Goal: Task Accomplishment & Management: Manage account settings

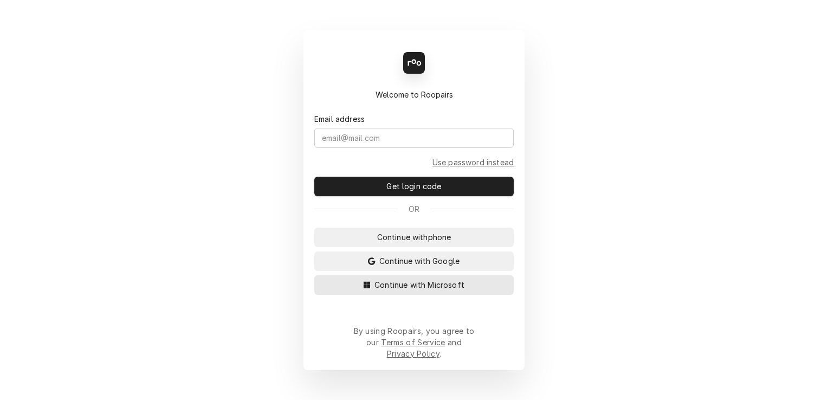
click at [385, 295] on button "Continue with Microsoft" at bounding box center [413, 285] width 199 height 20
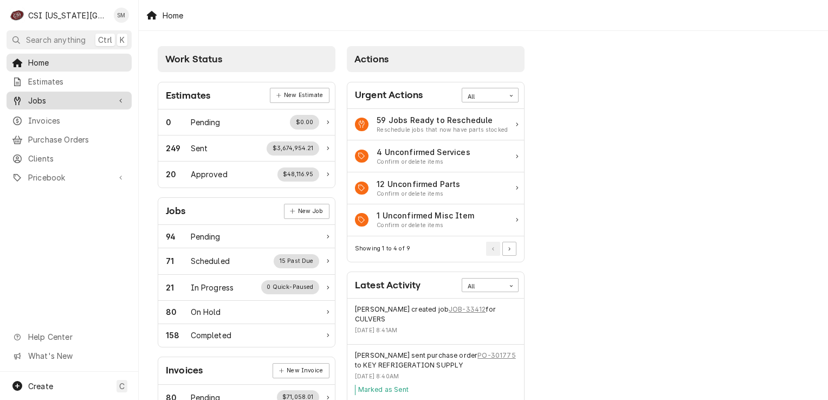
click at [65, 92] on link "Jobs" at bounding box center [69, 101] width 125 height 18
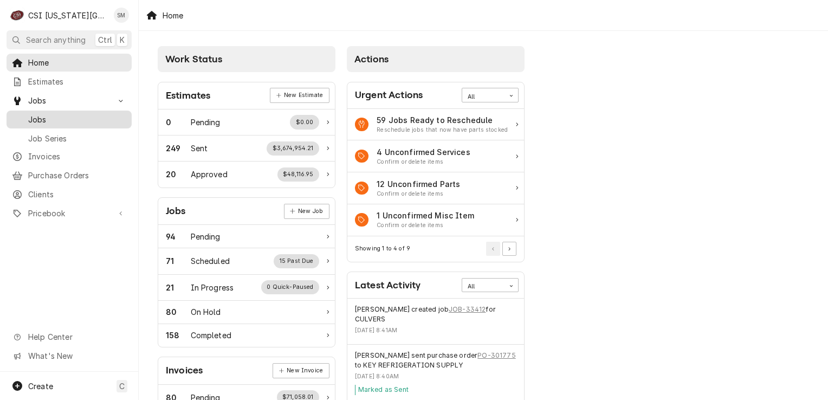
click at [58, 116] on span "Jobs" at bounding box center [77, 119] width 98 height 11
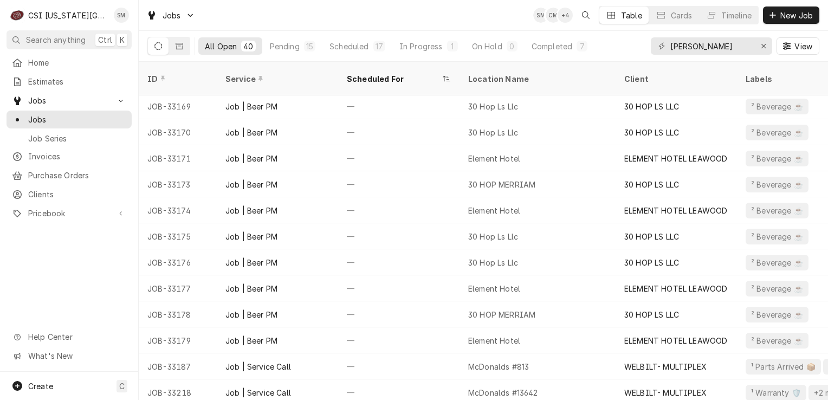
scroll to position [730, 0]
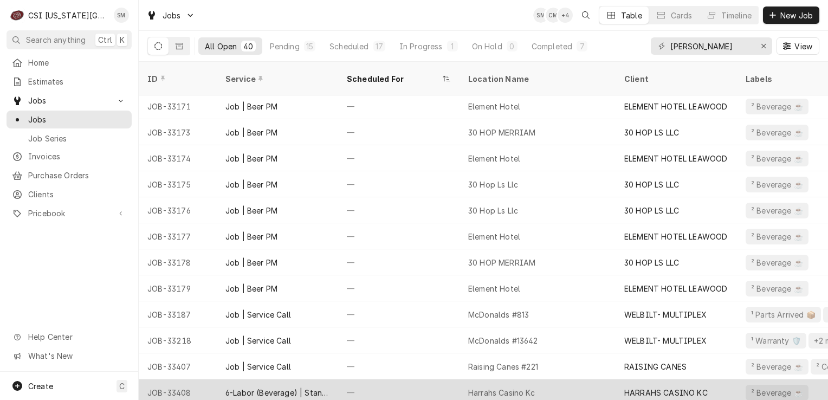
click at [431, 385] on div "—" at bounding box center [398, 392] width 121 height 26
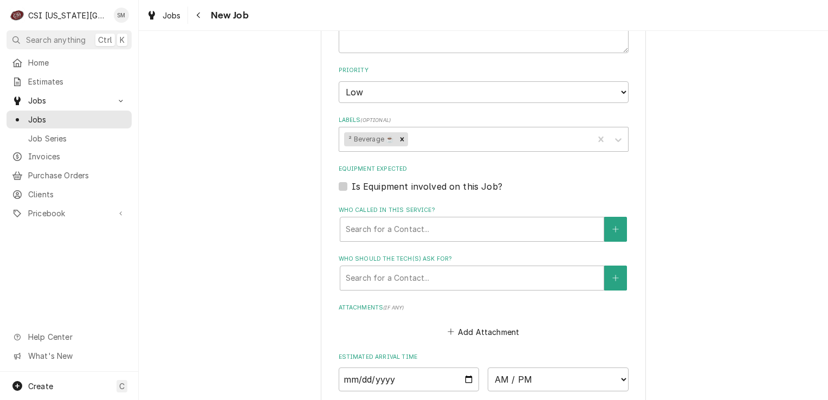
scroll to position [813, 0]
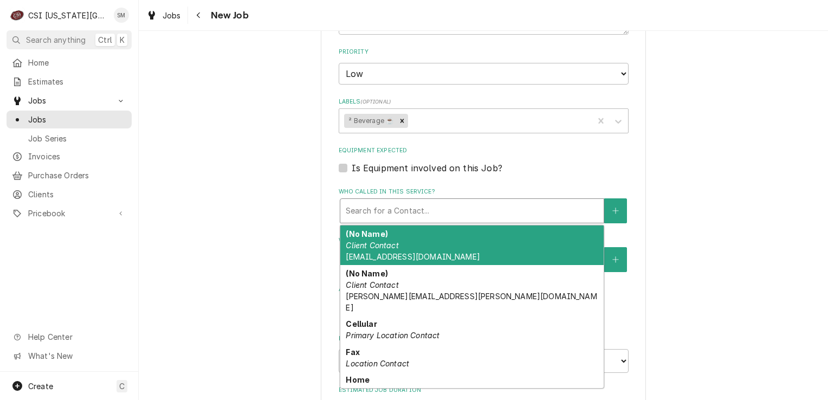
click at [440, 201] on div "Who called in this service?" at bounding box center [472, 211] width 252 height 20
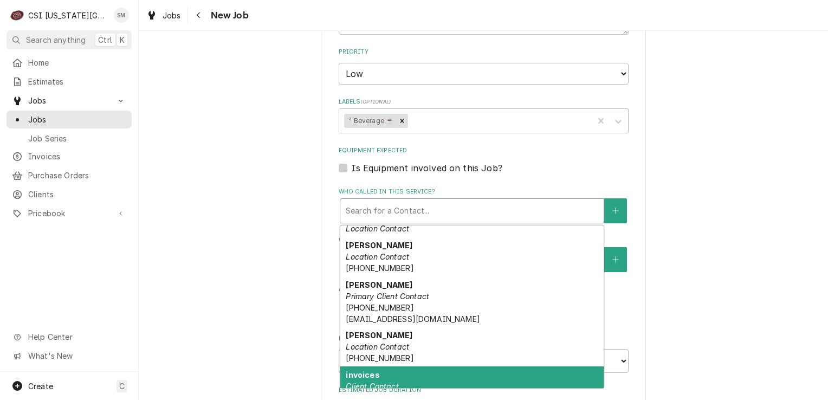
scroll to position [169, 0]
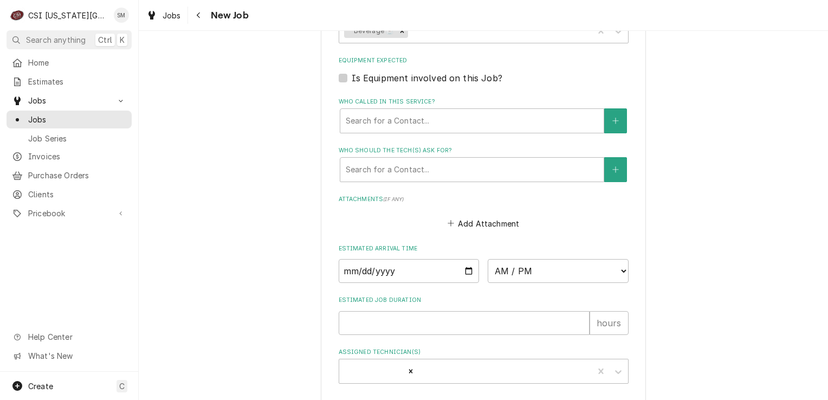
scroll to position [921, 0]
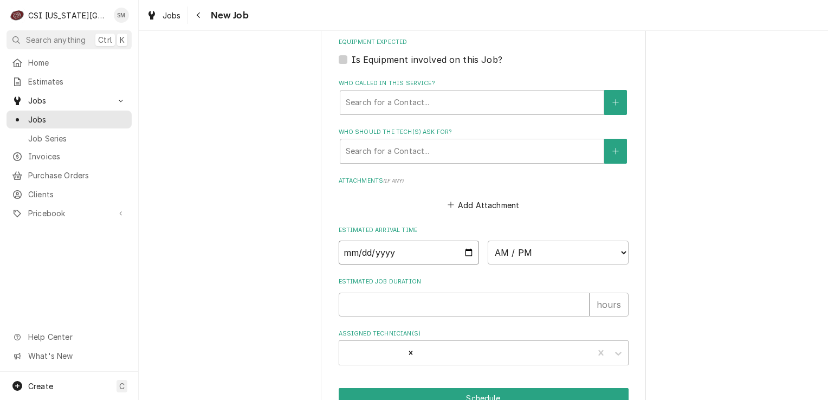
click at [461, 241] on input "Date" at bounding box center [409, 253] width 141 height 24
type textarea "x"
type input "2025-10-16"
type textarea "x"
click at [587, 241] on select "AM / PM 6:00 AM 6:15 AM 6:30 AM 6:45 AM 7:00 AM 7:15 AM 7:30 AM 7:45 AM 8:00 AM…" at bounding box center [558, 253] width 141 height 24
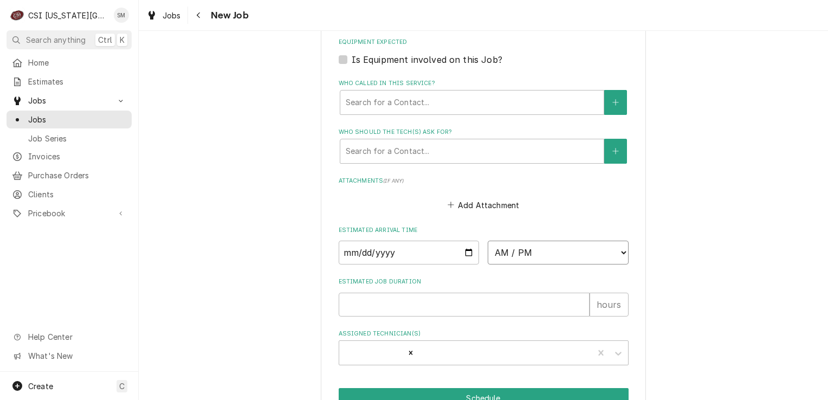
select select "10:00:00"
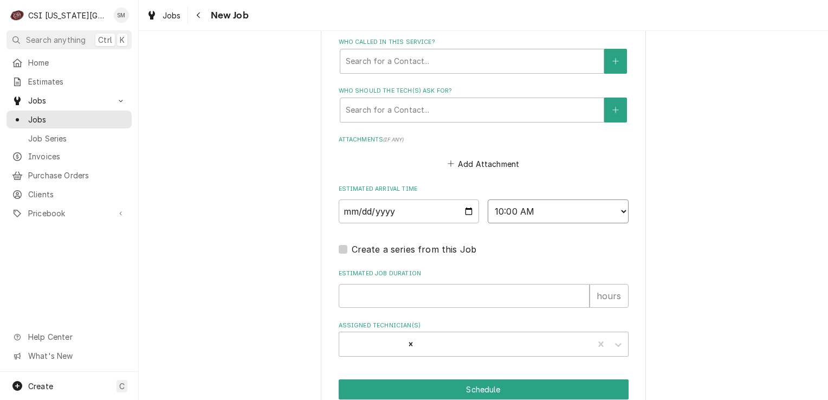
scroll to position [1023, 0]
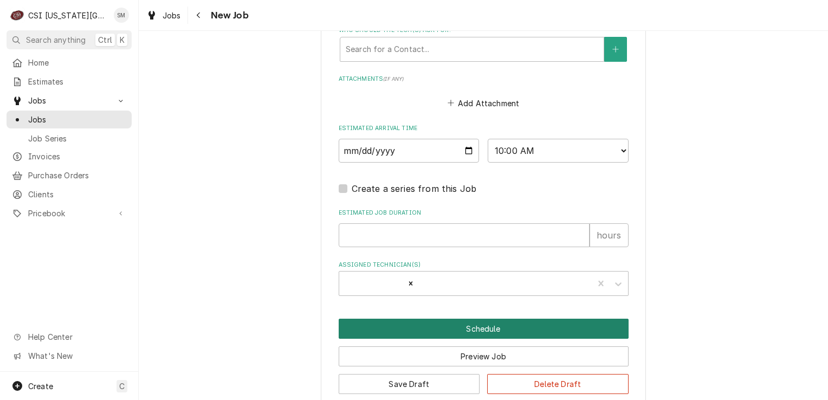
click at [446, 319] on button "Schedule" at bounding box center [484, 329] width 290 height 20
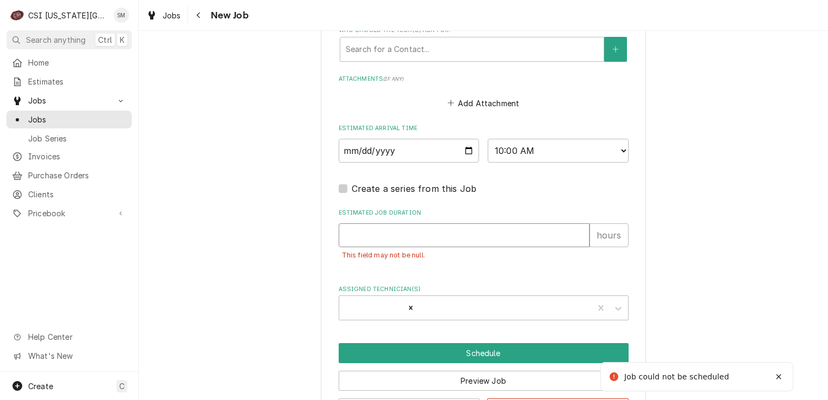
click at [431, 225] on input "Estimated Job Duration" at bounding box center [464, 235] width 251 height 24
type textarea "x"
type input "2"
type textarea "x"
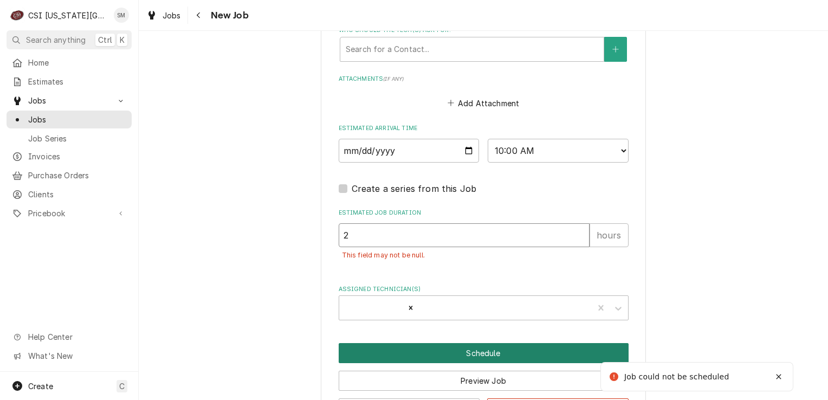
type input "2"
click at [475, 343] on button "Schedule" at bounding box center [484, 353] width 290 height 20
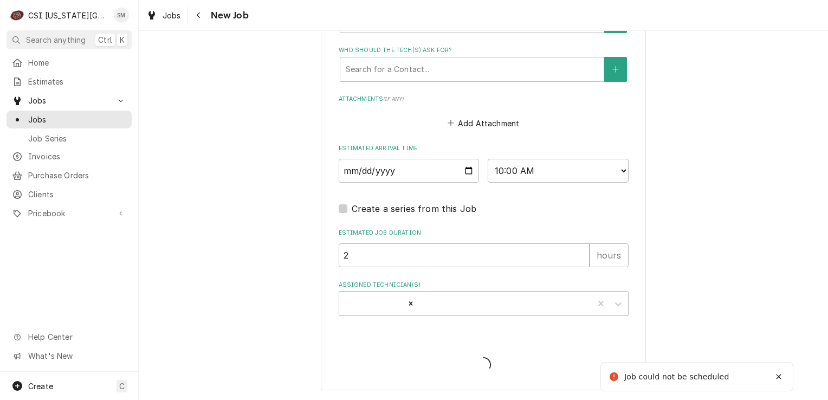
scroll to position [986, 0]
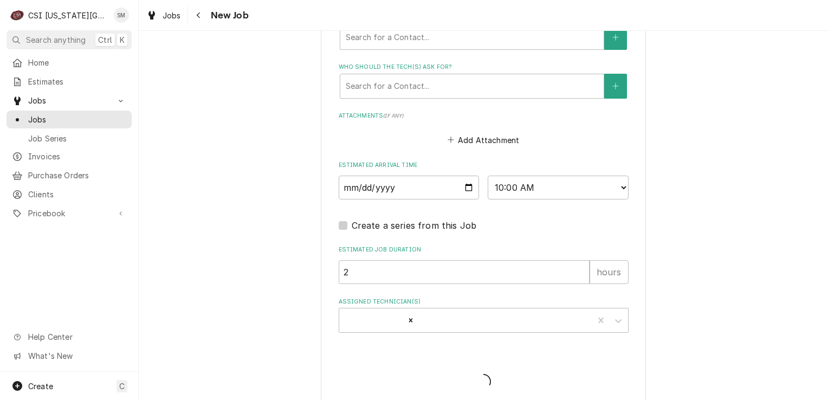
type textarea "x"
